Goal: Find specific page/section

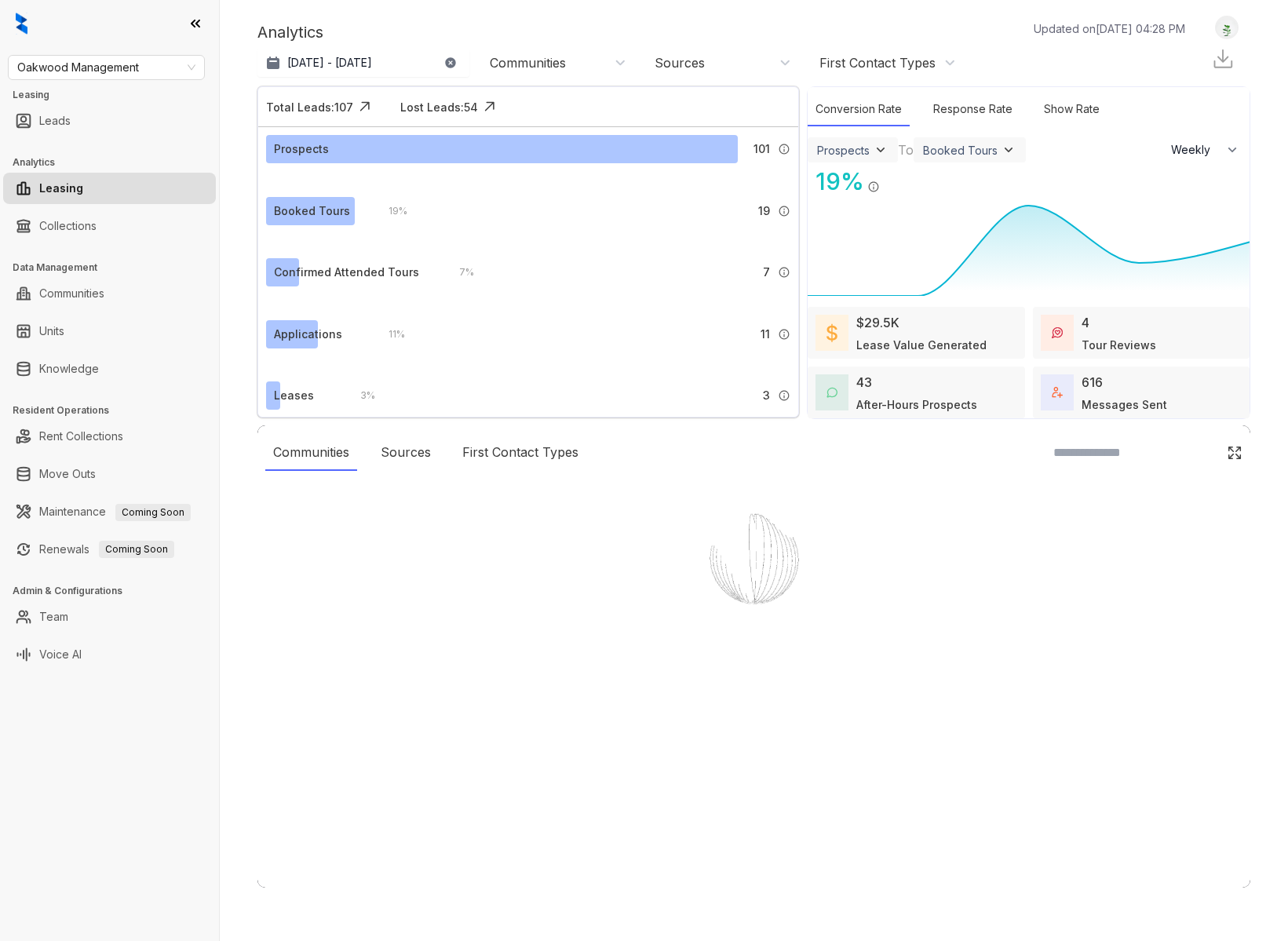
select select "******"
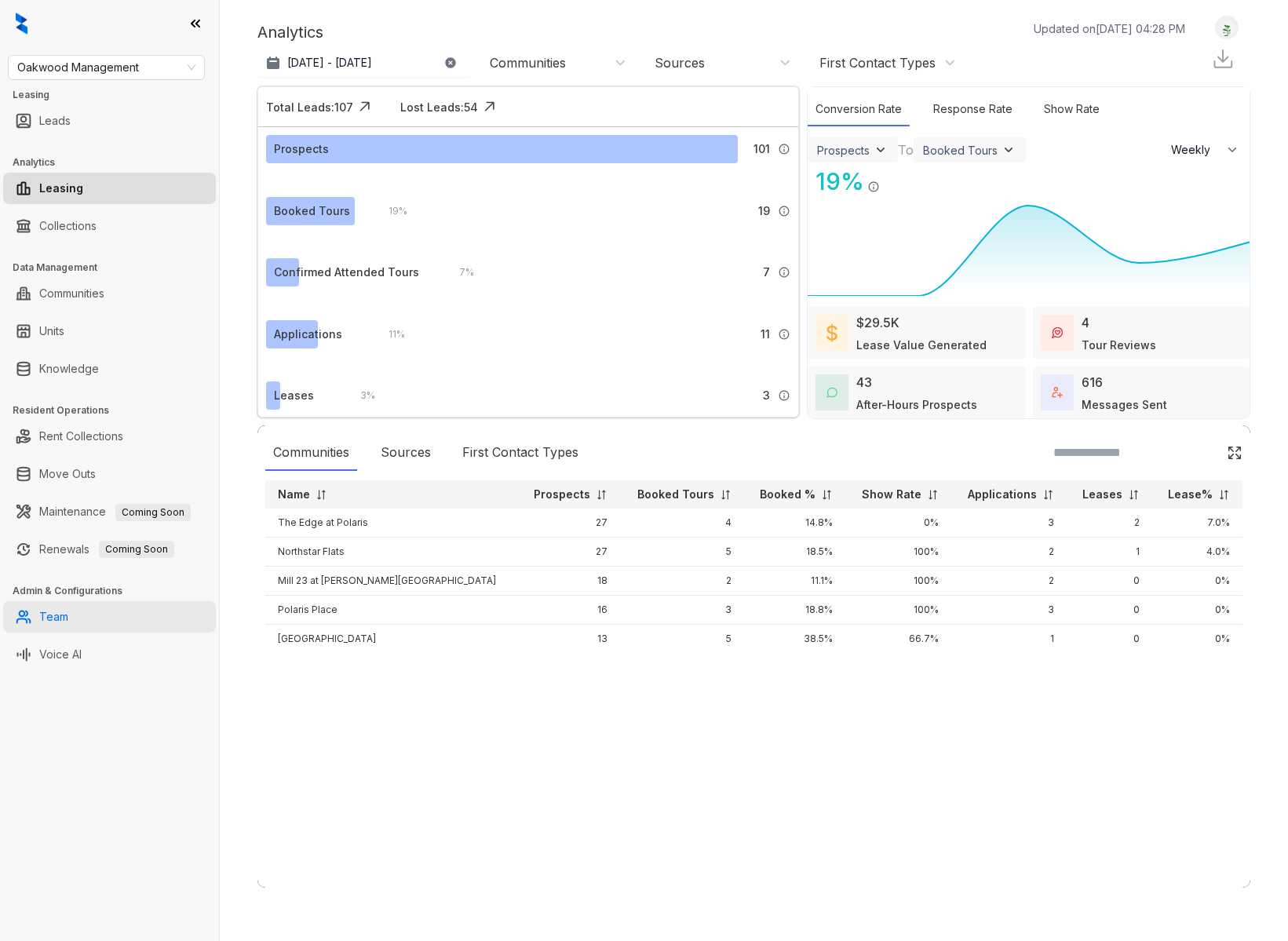
click at [63, 619] on link "Team" at bounding box center [53, 617] width 29 height 31
